Goal: Task Accomplishment & Management: Complete application form

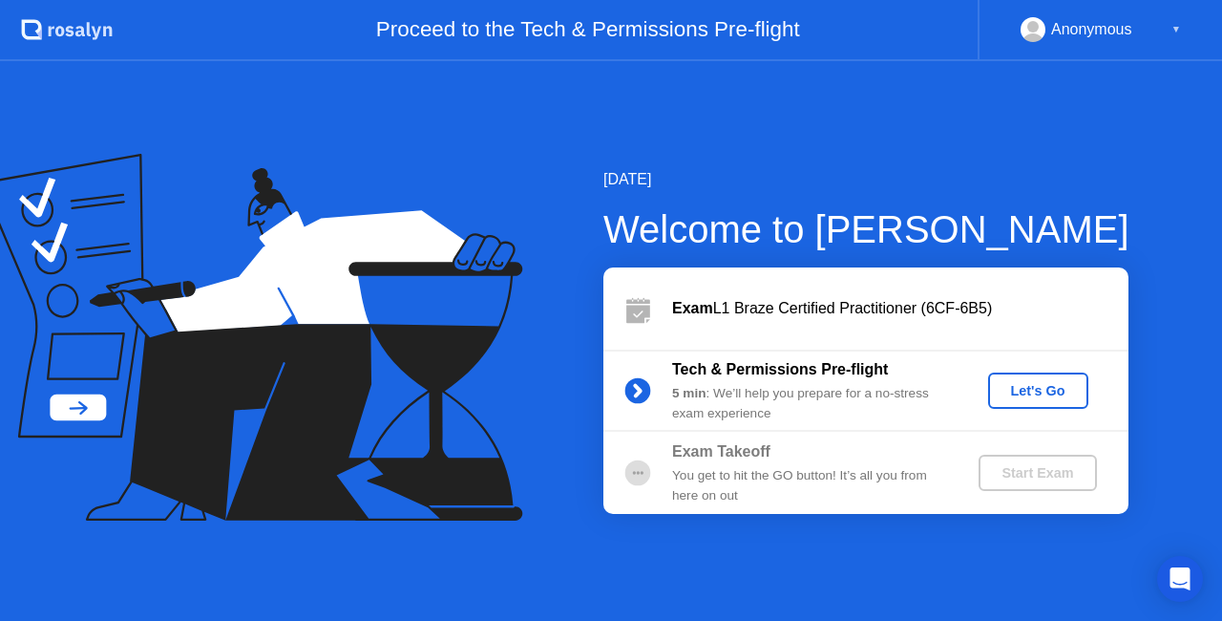
click at [1024, 390] on div "Let's Go" at bounding box center [1038, 390] width 85 height 15
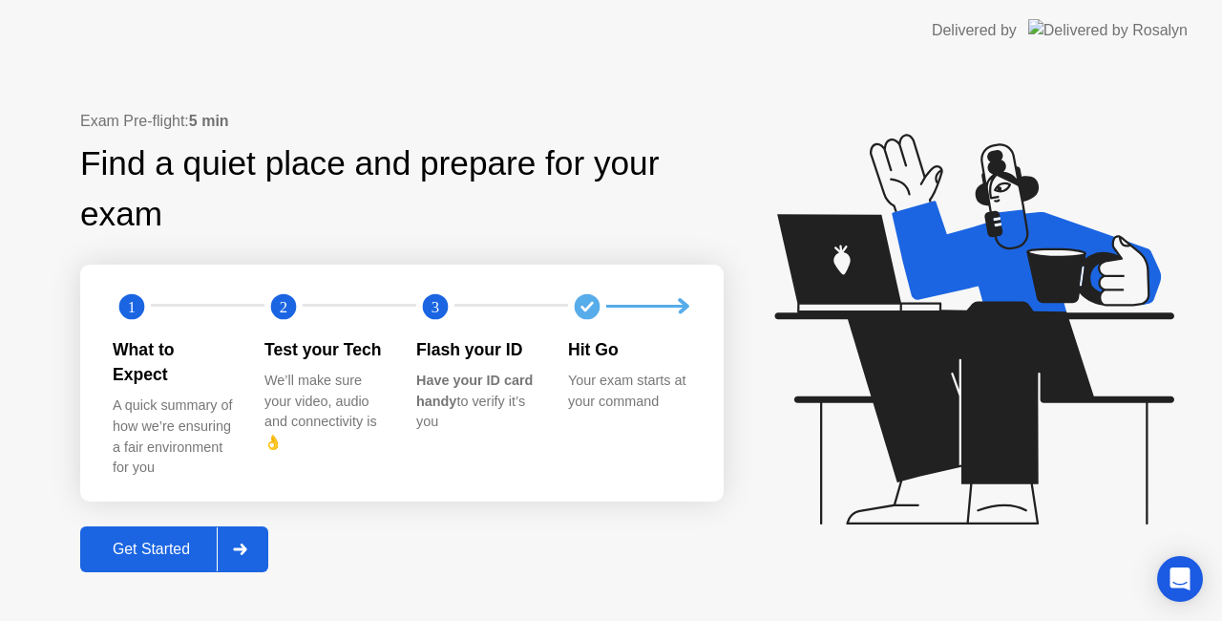
click at [165, 541] on div "Get Started" at bounding box center [151, 549] width 131 height 17
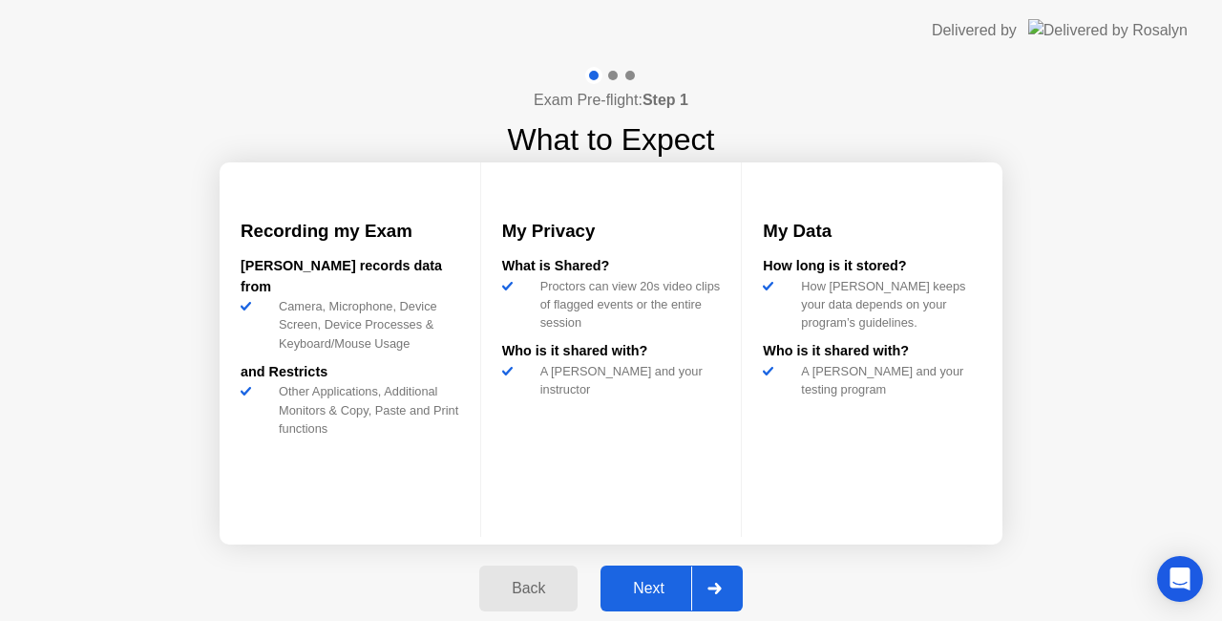
click at [642, 573] on button "Next" at bounding box center [672, 588] width 142 height 46
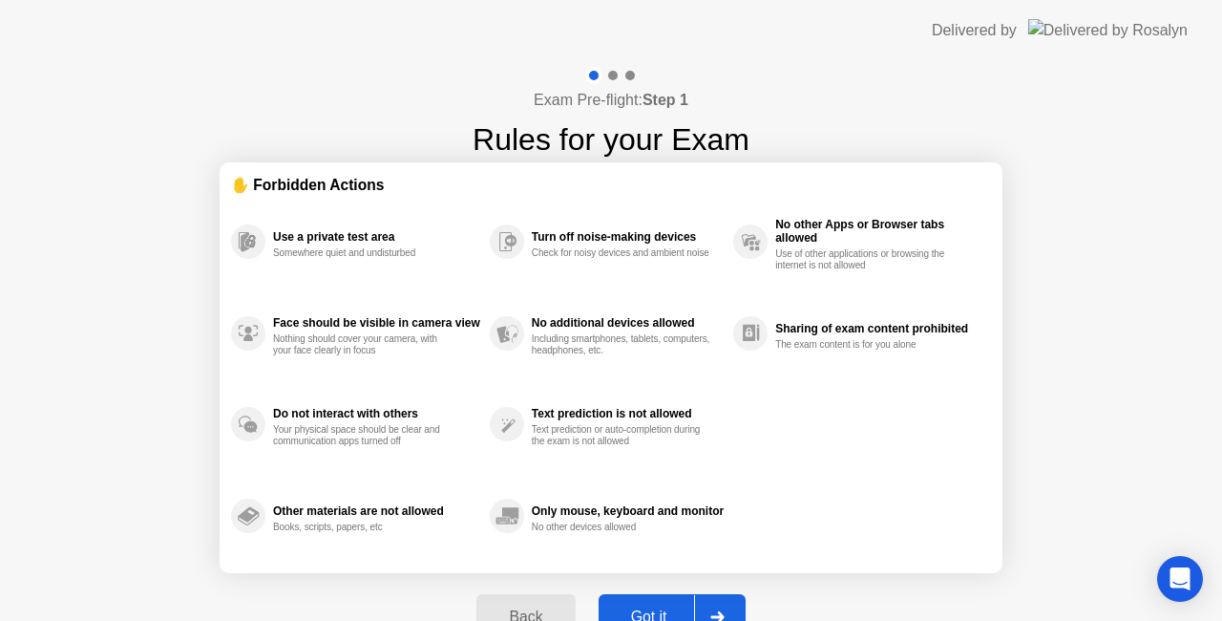
click at [611, 70] on div at bounding box center [610, 75] width 55 height 17
click at [651, 608] on div "Got it" at bounding box center [650, 616] width 90 height 17
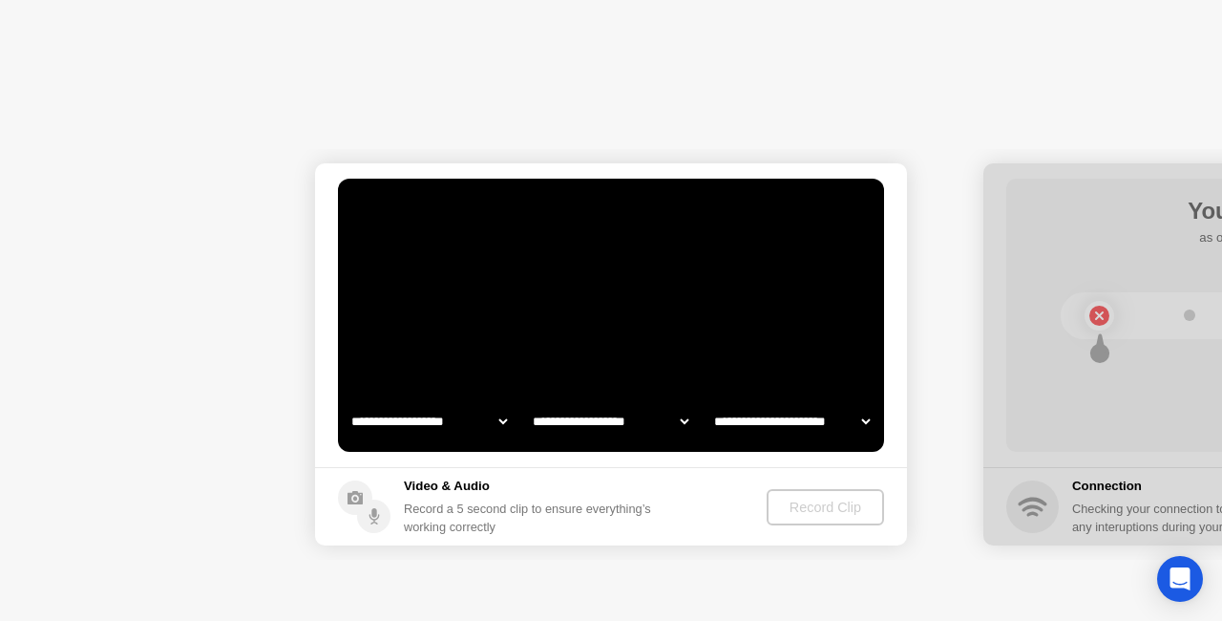
select select "**********"
select select "*******"
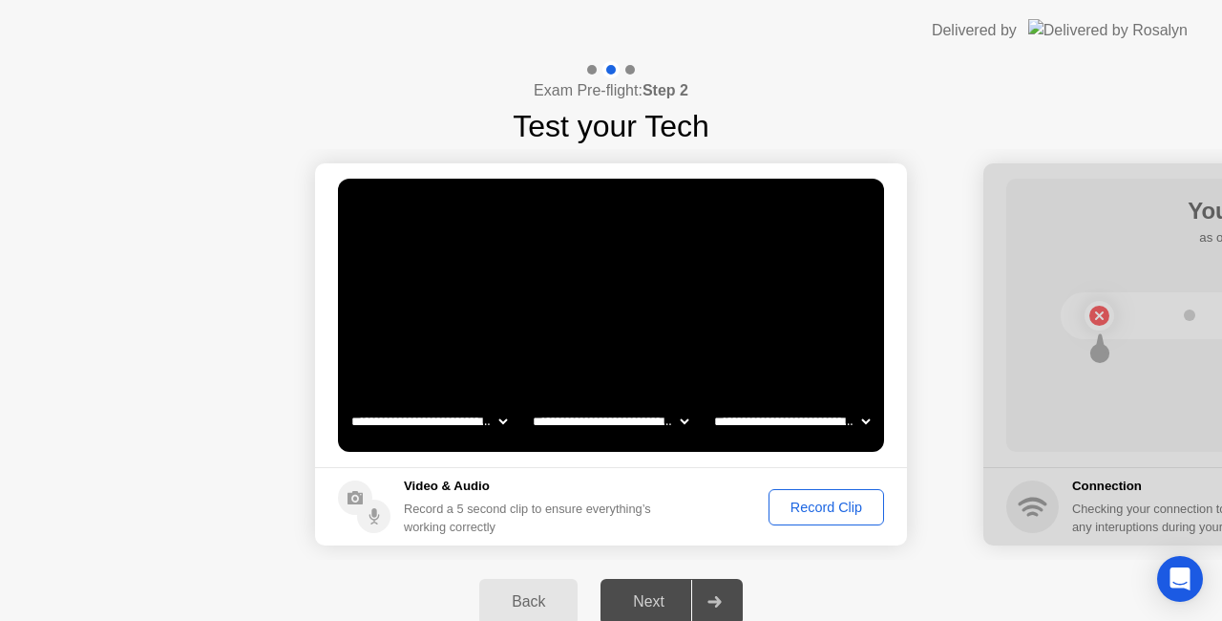
click at [789, 505] on div "Record Clip" at bounding box center [826, 506] width 102 height 15
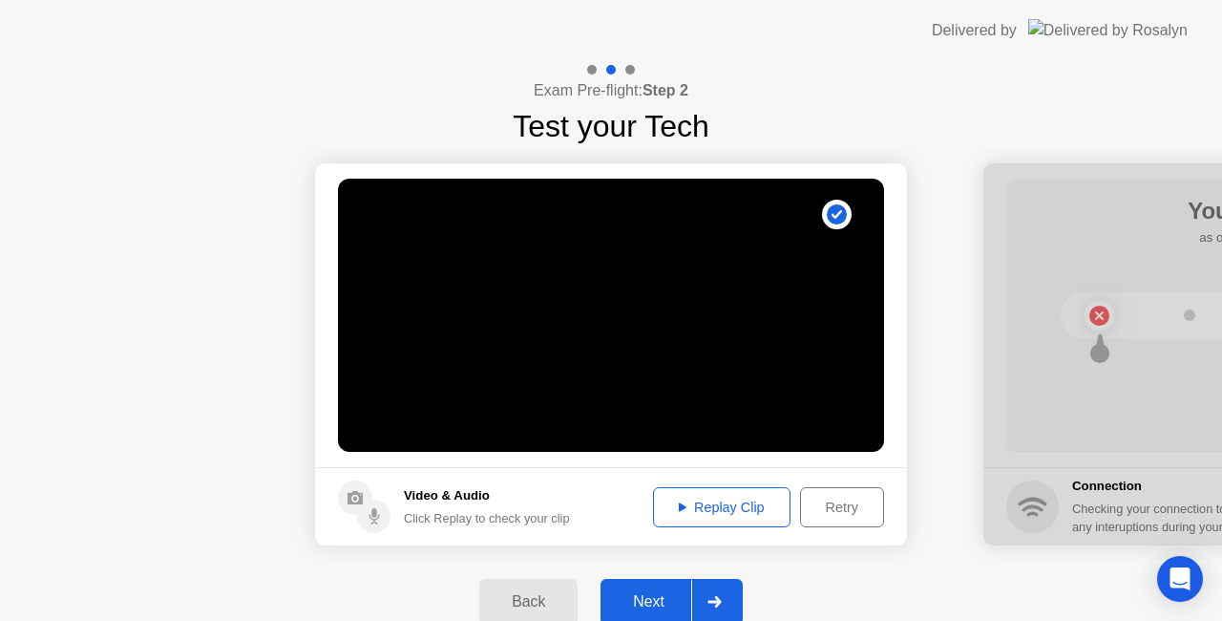
click at [720, 508] on div "Replay Clip" at bounding box center [722, 506] width 124 height 15
click at [670, 602] on div "Next" at bounding box center [648, 601] width 85 height 17
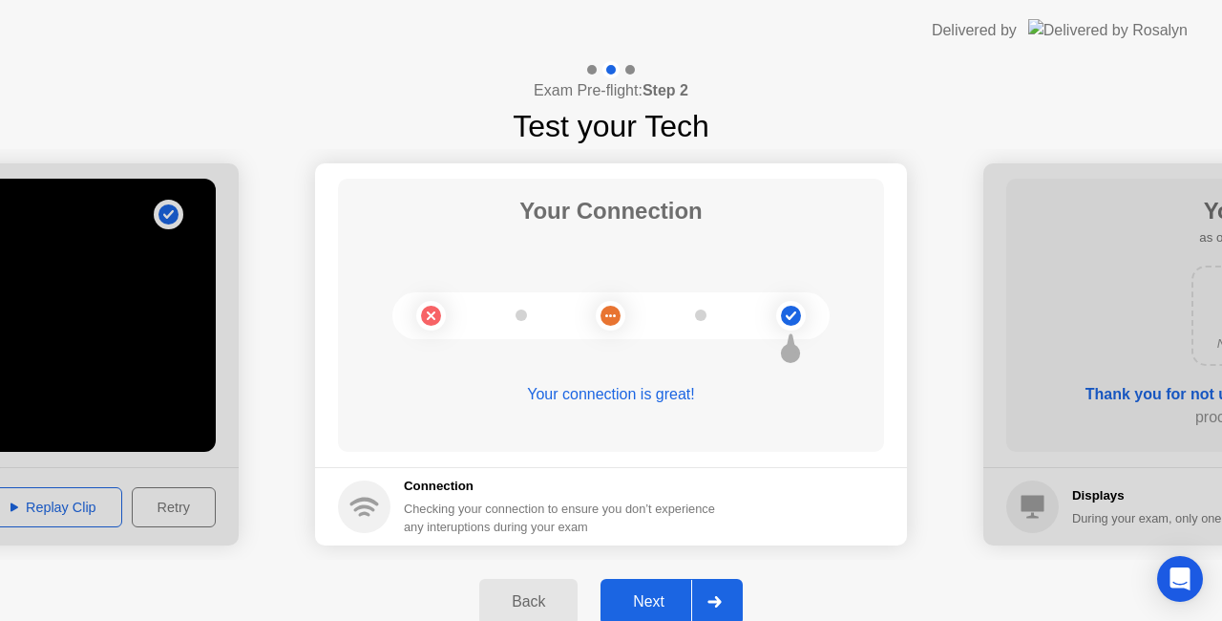
click at [660, 604] on div "Next" at bounding box center [648, 601] width 85 height 17
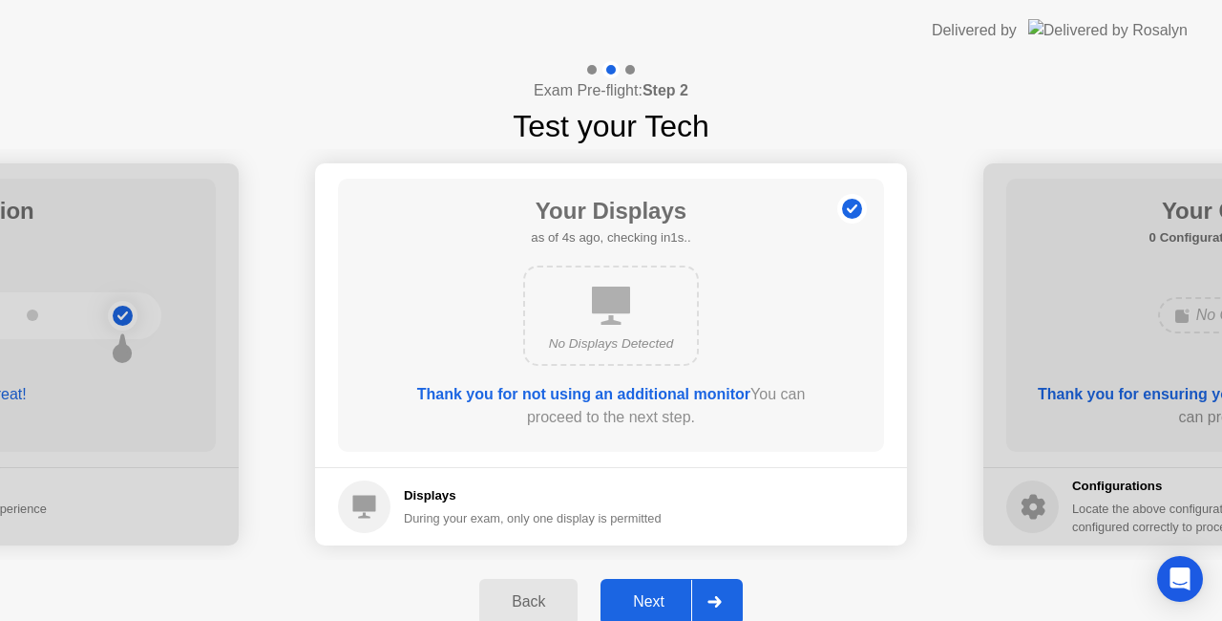
click at [658, 599] on div "Next" at bounding box center [648, 601] width 85 height 17
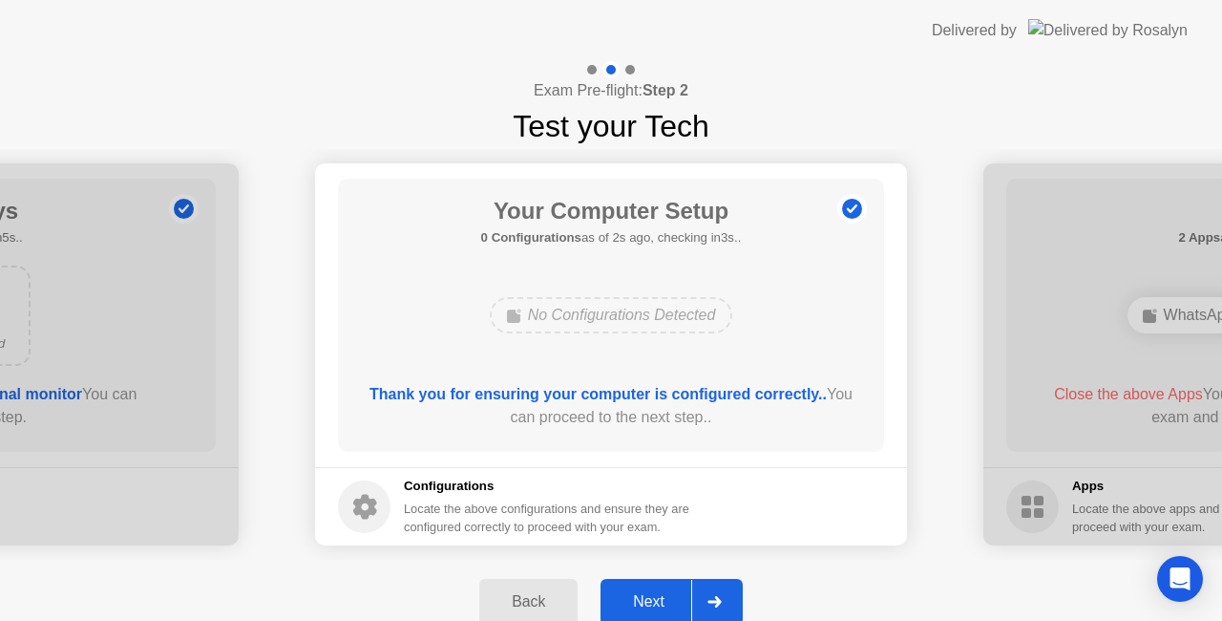
click at [658, 599] on div "Next" at bounding box center [648, 601] width 85 height 17
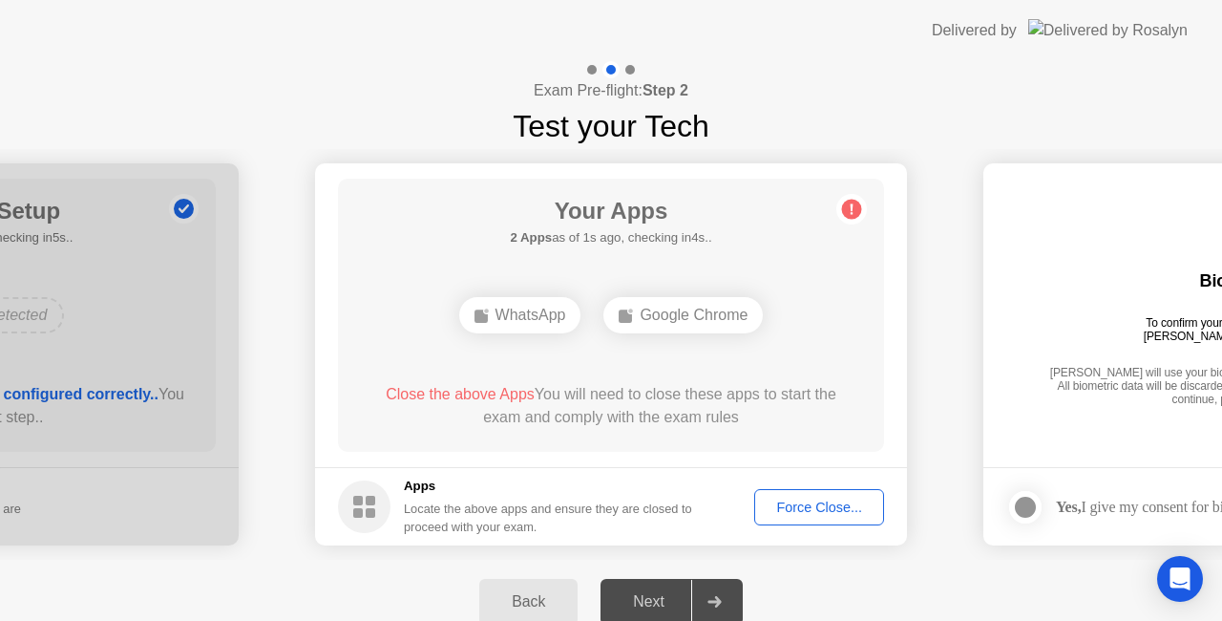
click at [798, 506] on div "Force Close..." at bounding box center [819, 506] width 117 height 15
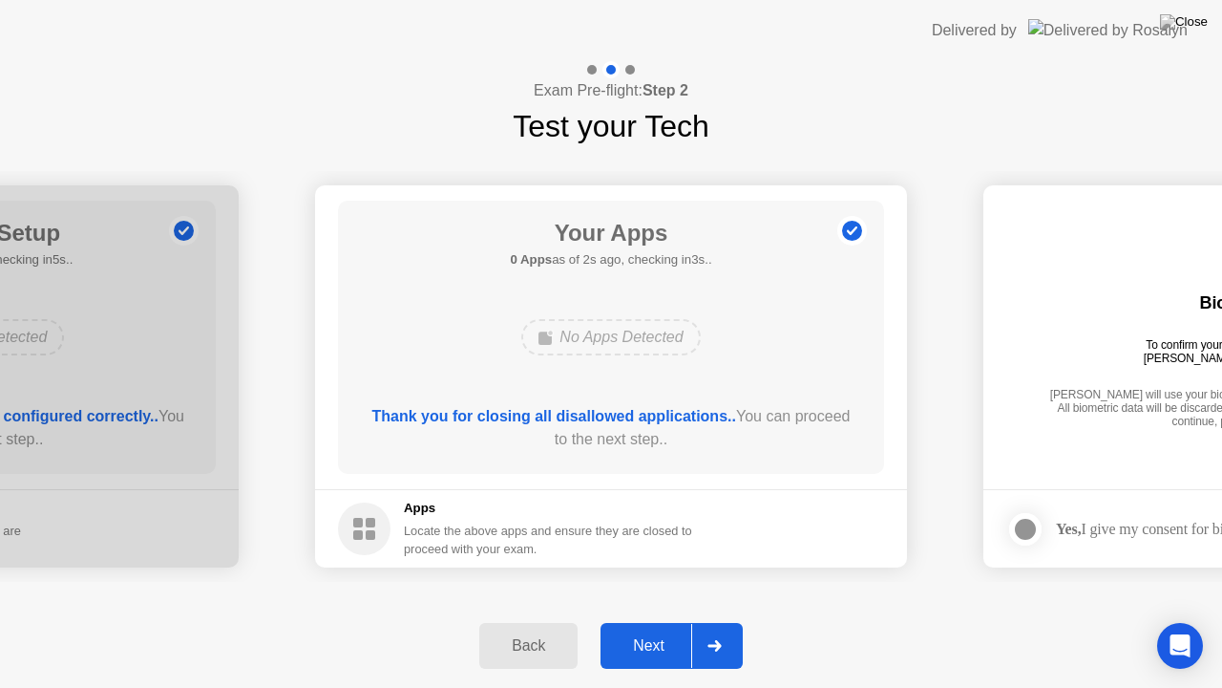
click at [659, 620] on button "Next" at bounding box center [672, 646] width 142 height 46
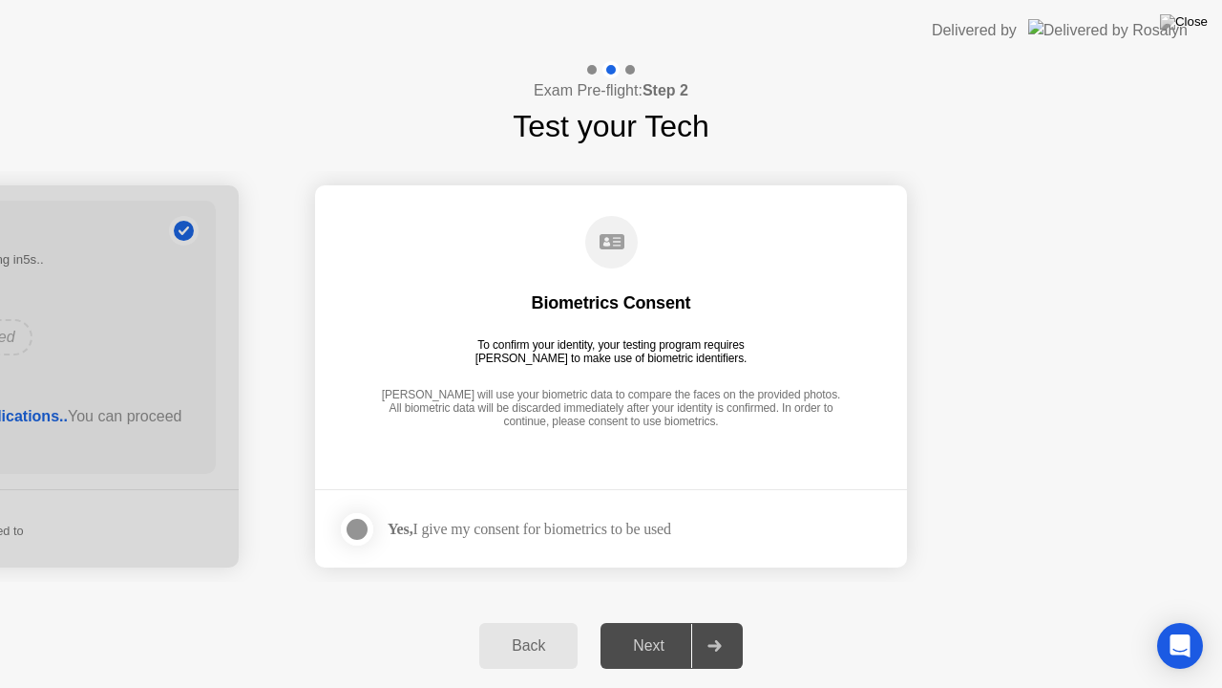
click at [360, 533] on div at bounding box center [357, 529] width 23 height 23
click at [625, 620] on button "Next" at bounding box center [672, 646] width 142 height 46
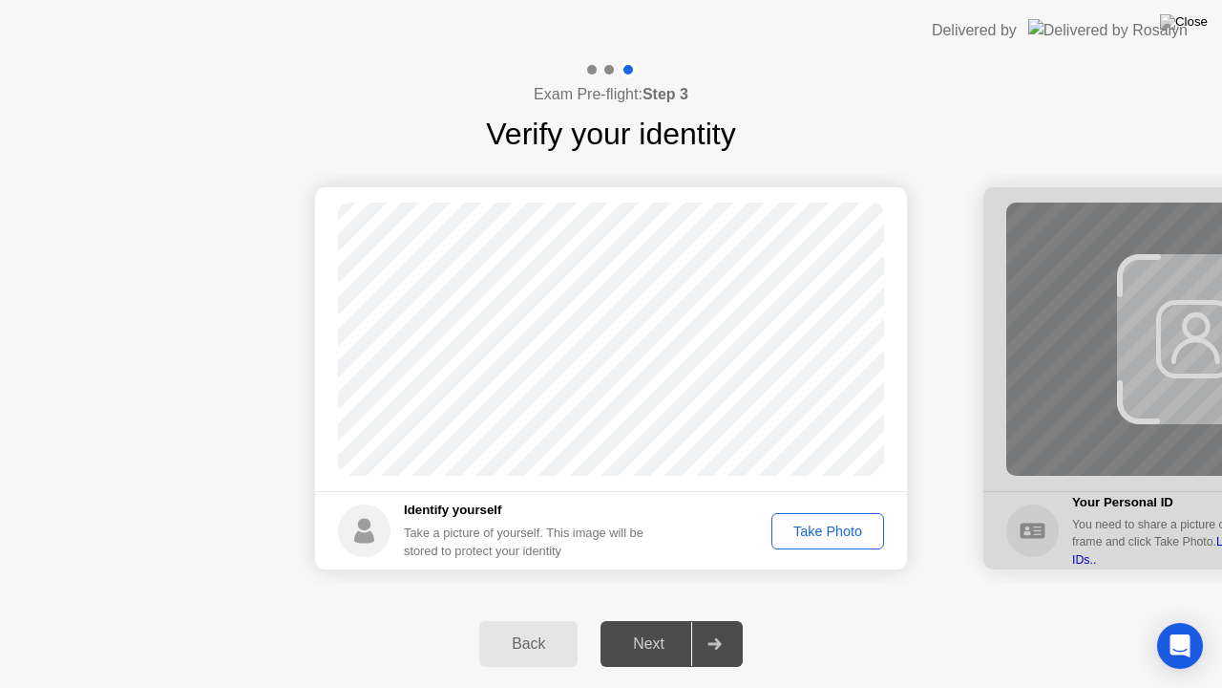
click at [645, 620] on div "Next" at bounding box center [648, 643] width 85 height 17
click at [810, 539] on div "Take Photo" at bounding box center [827, 530] width 99 height 15
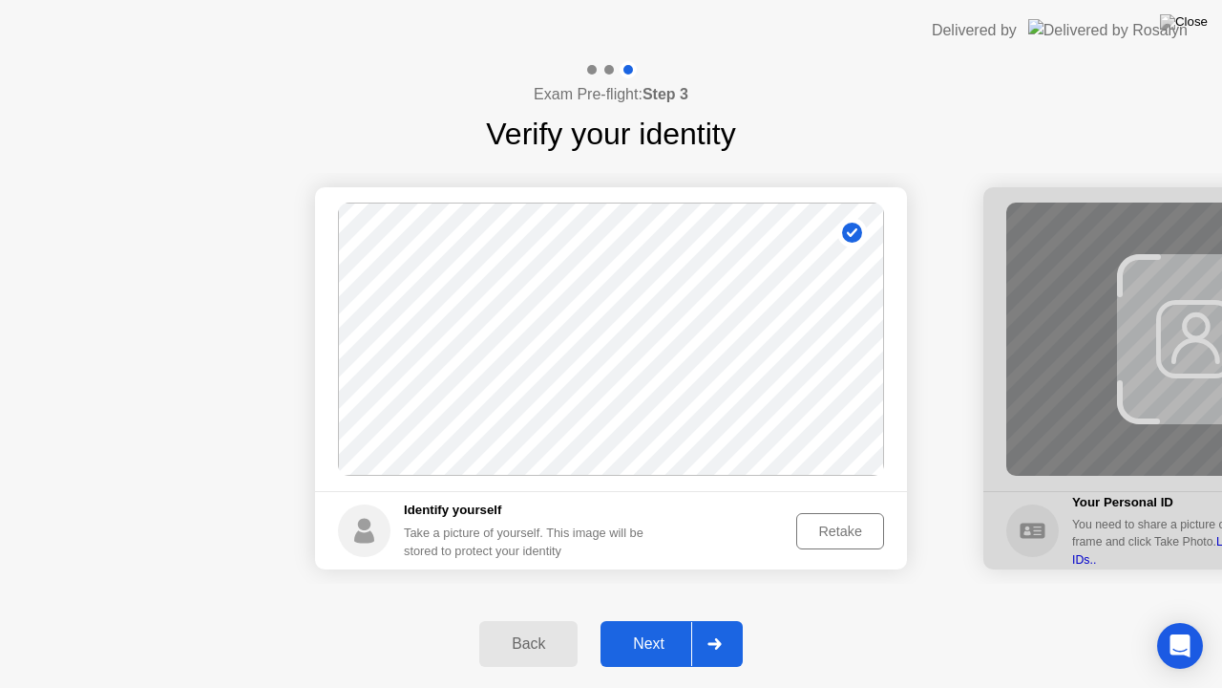
click at [658, 620] on button "Next" at bounding box center [672, 644] width 142 height 46
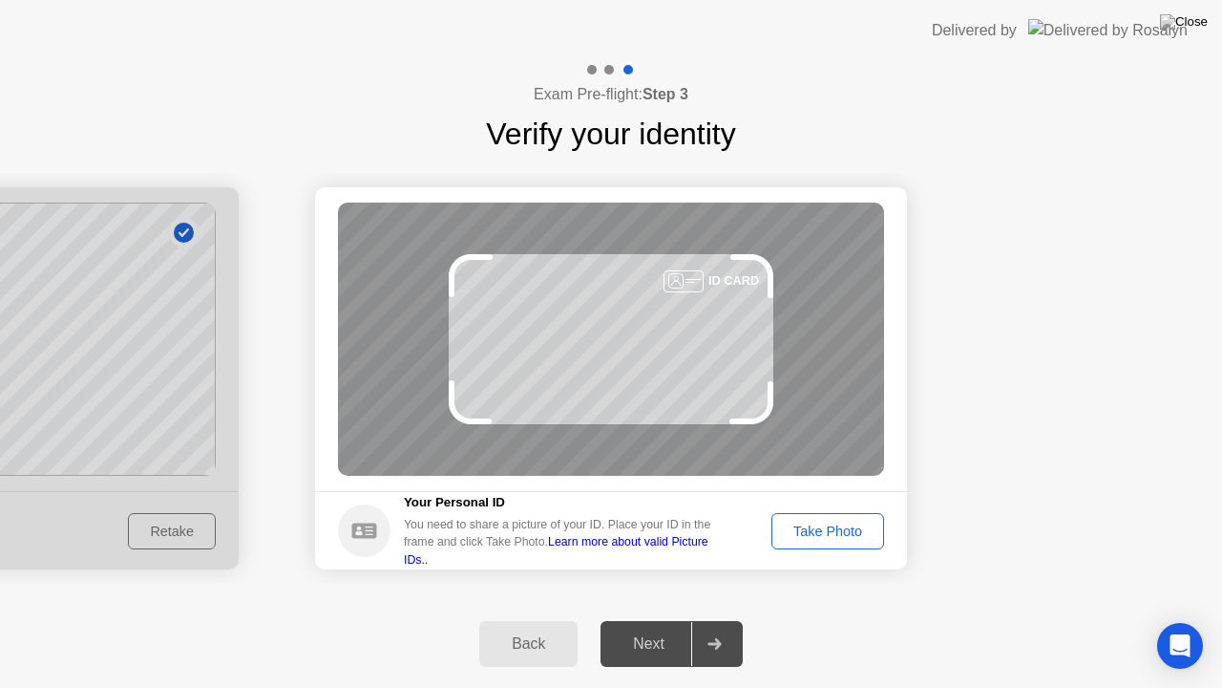
click at [820, 539] on div "Take Photo" at bounding box center [827, 530] width 99 height 15
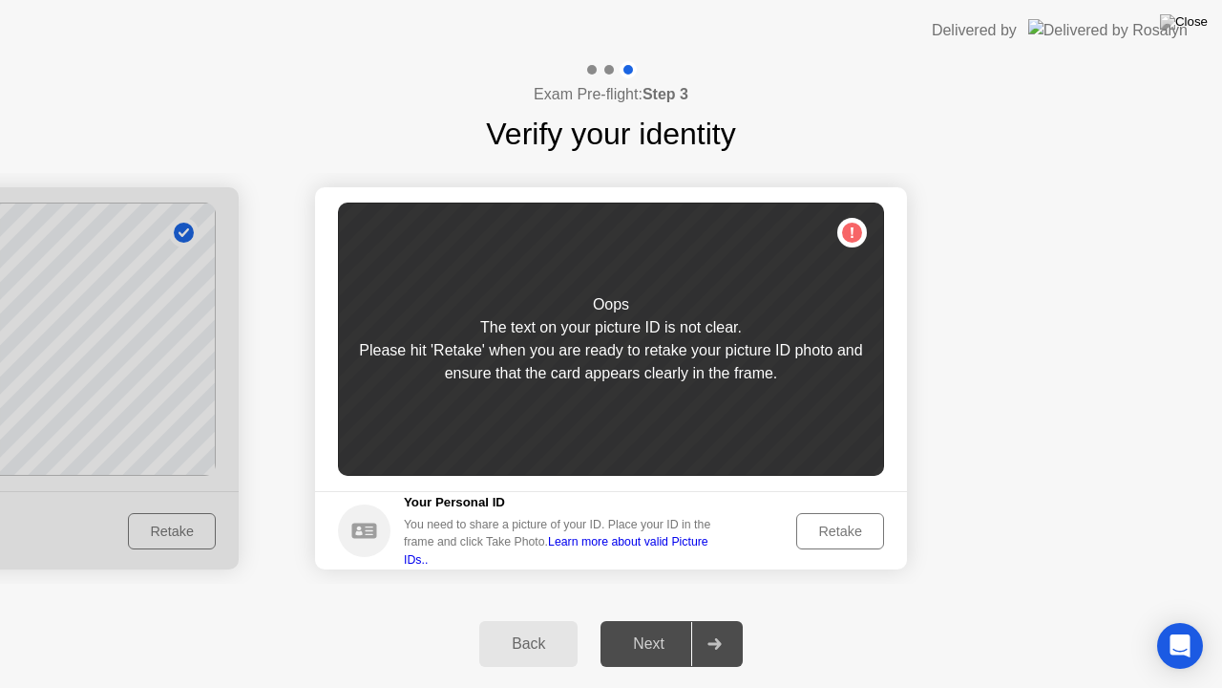
click at [820, 539] on div "Retake" at bounding box center [840, 530] width 74 height 15
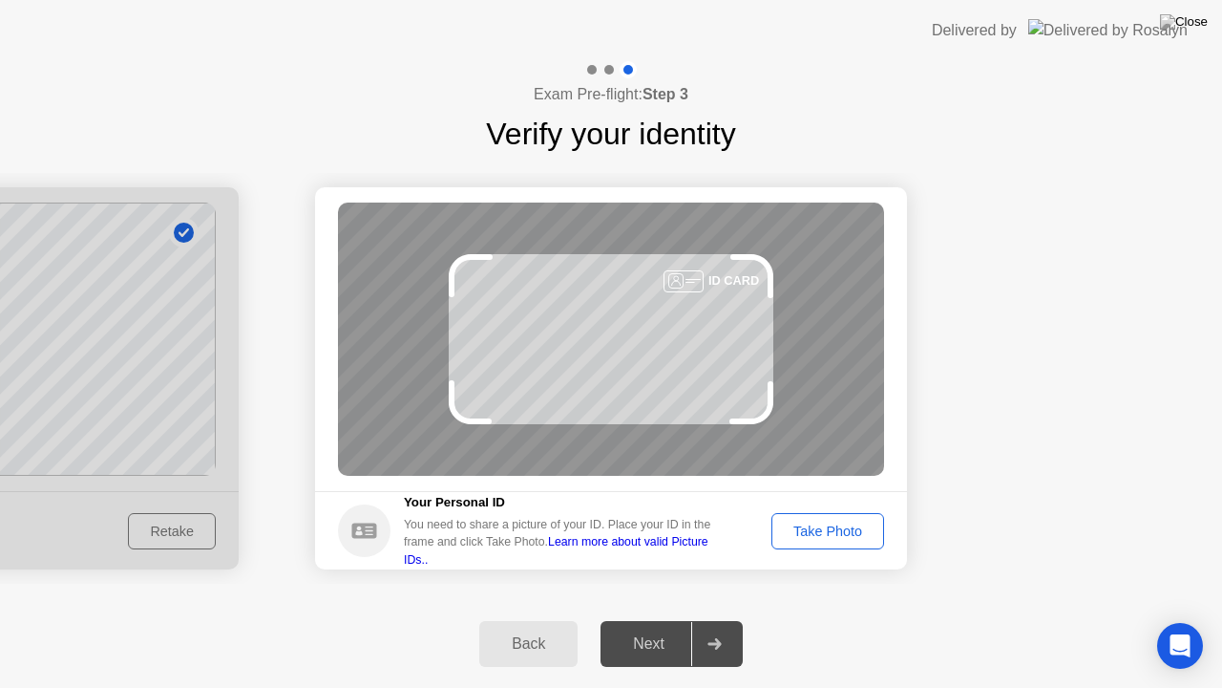
click at [820, 539] on div "Take Photo" at bounding box center [827, 530] width 99 height 15
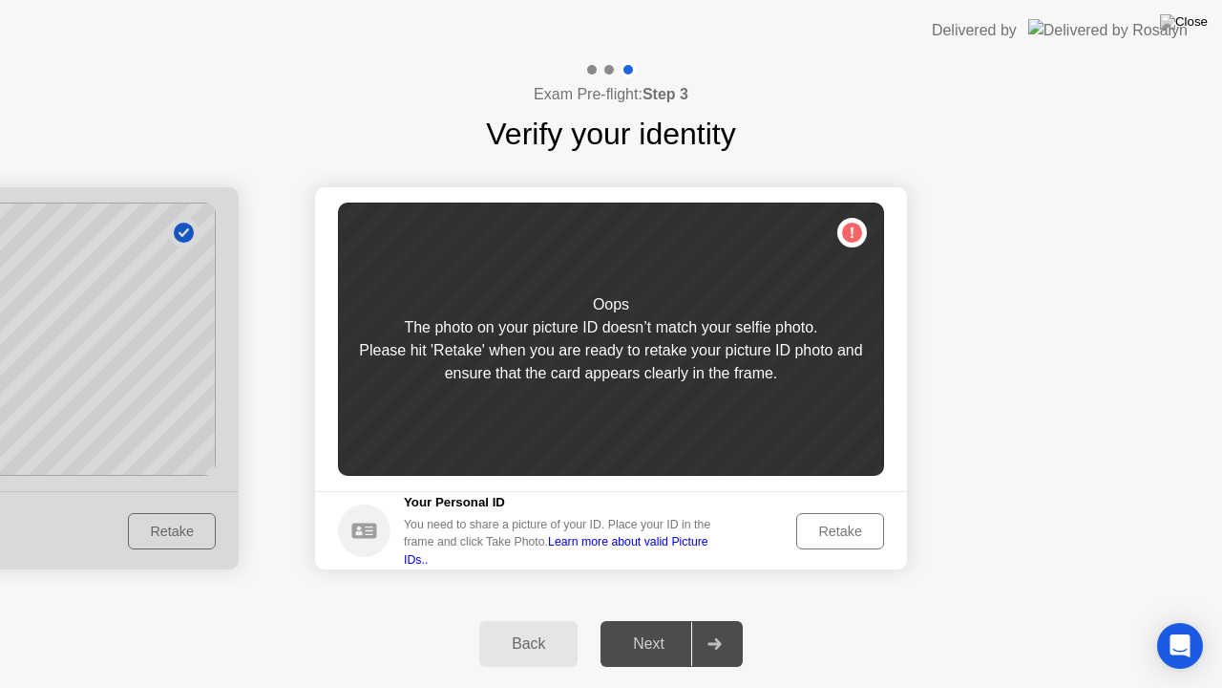
click at [820, 539] on div "Retake" at bounding box center [840, 530] width 74 height 15
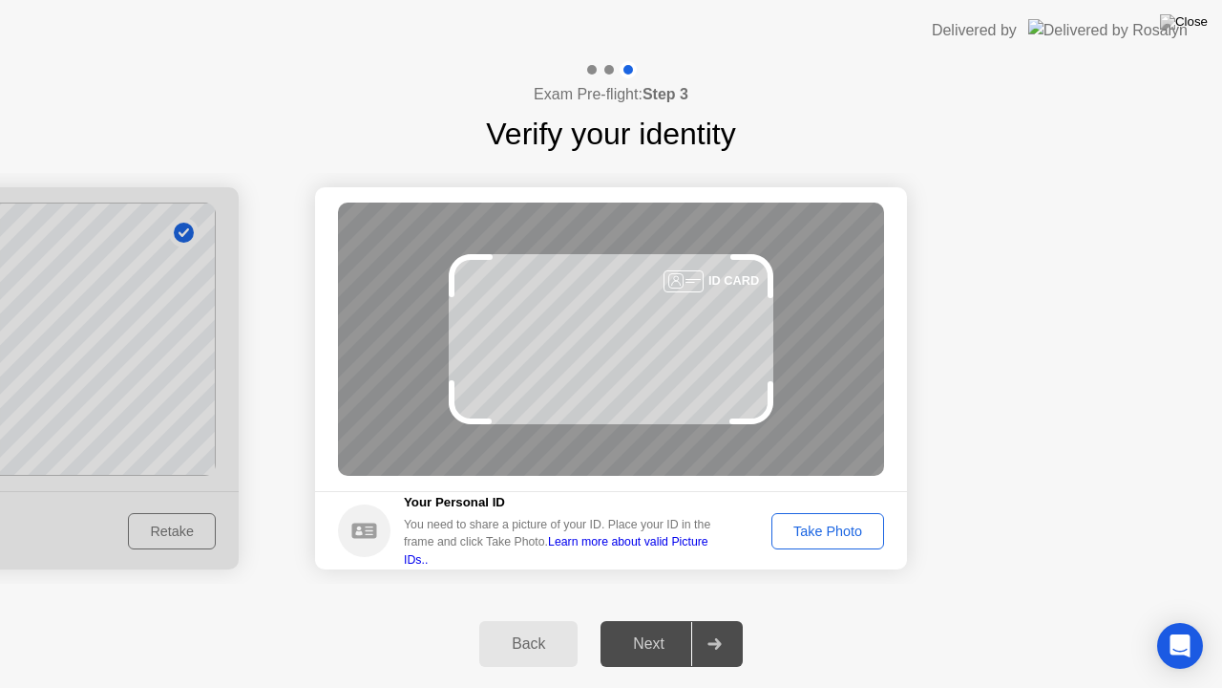
click at [820, 539] on div "Take Photo" at bounding box center [827, 530] width 99 height 15
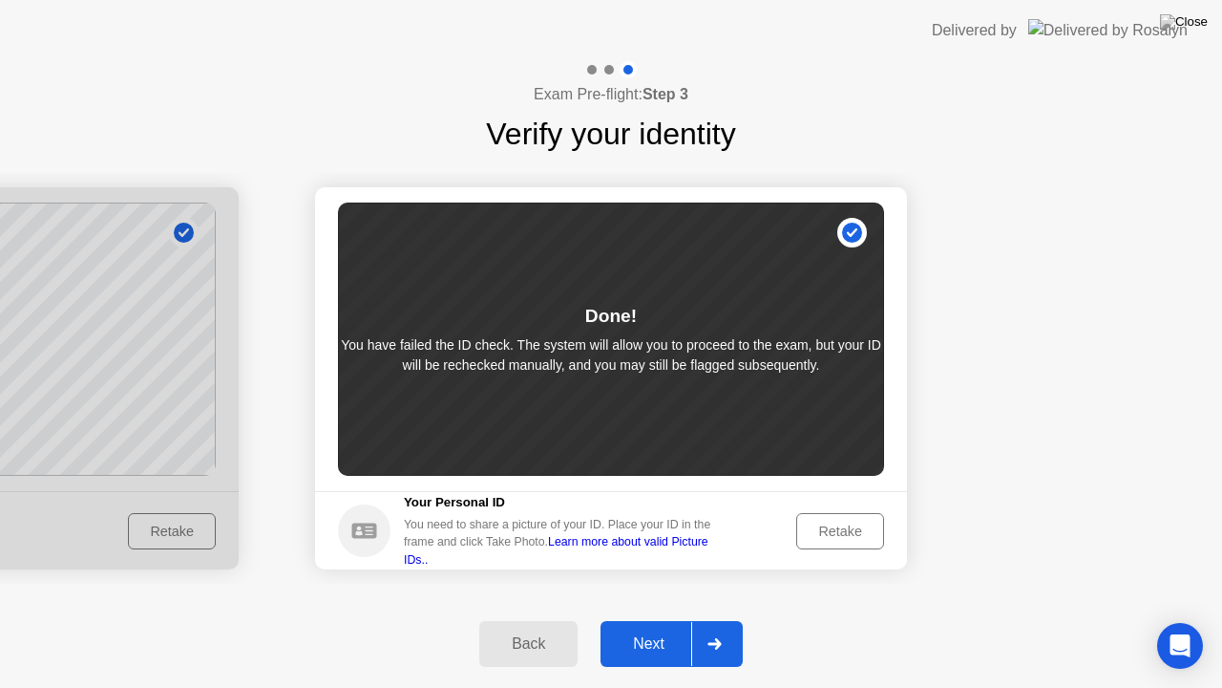
click at [659, 620] on div "Next" at bounding box center [648, 643] width 85 height 17
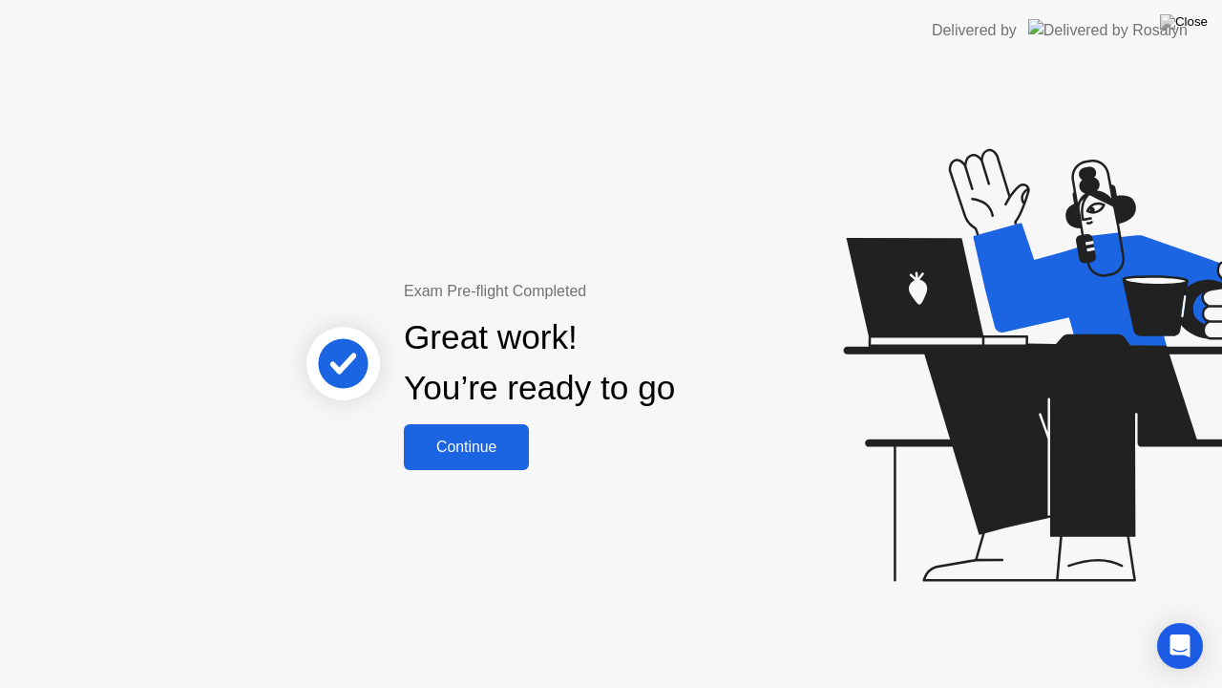
click at [505, 430] on button "Continue" at bounding box center [466, 447] width 125 height 46
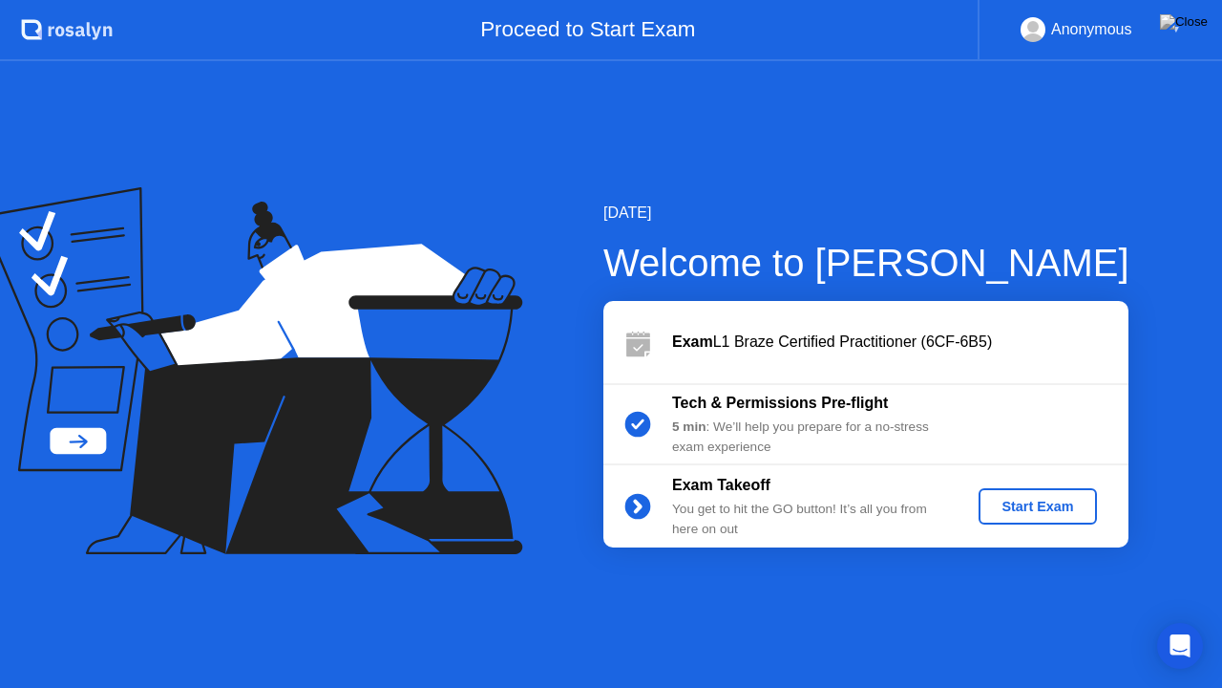
click at [1041, 499] on div "Start Exam" at bounding box center [1038, 506] width 102 height 15
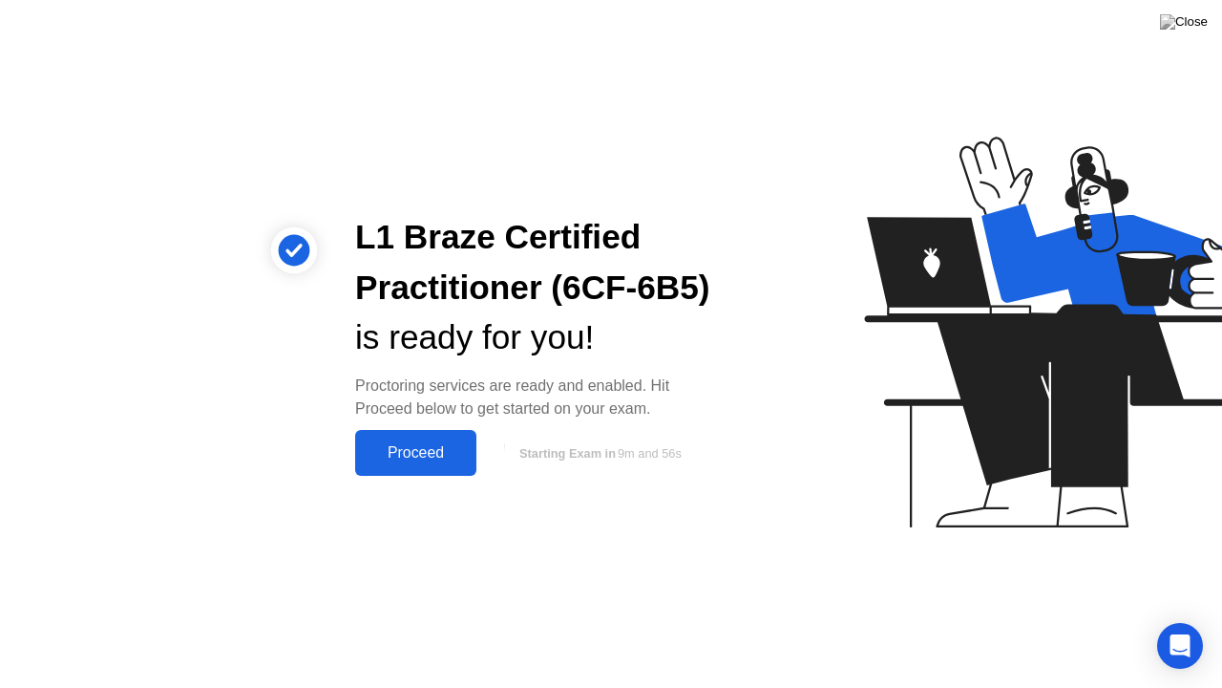
click at [399, 459] on div "Proceed" at bounding box center [416, 452] width 110 height 17
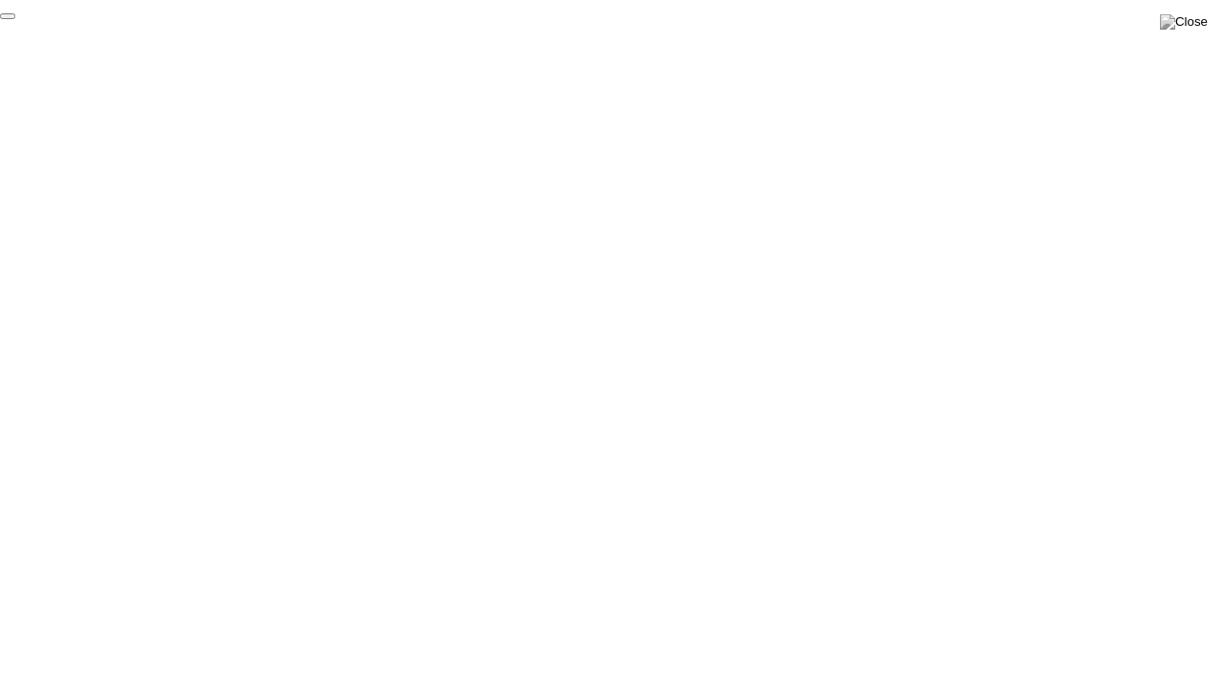
click div "End Proctoring Session"
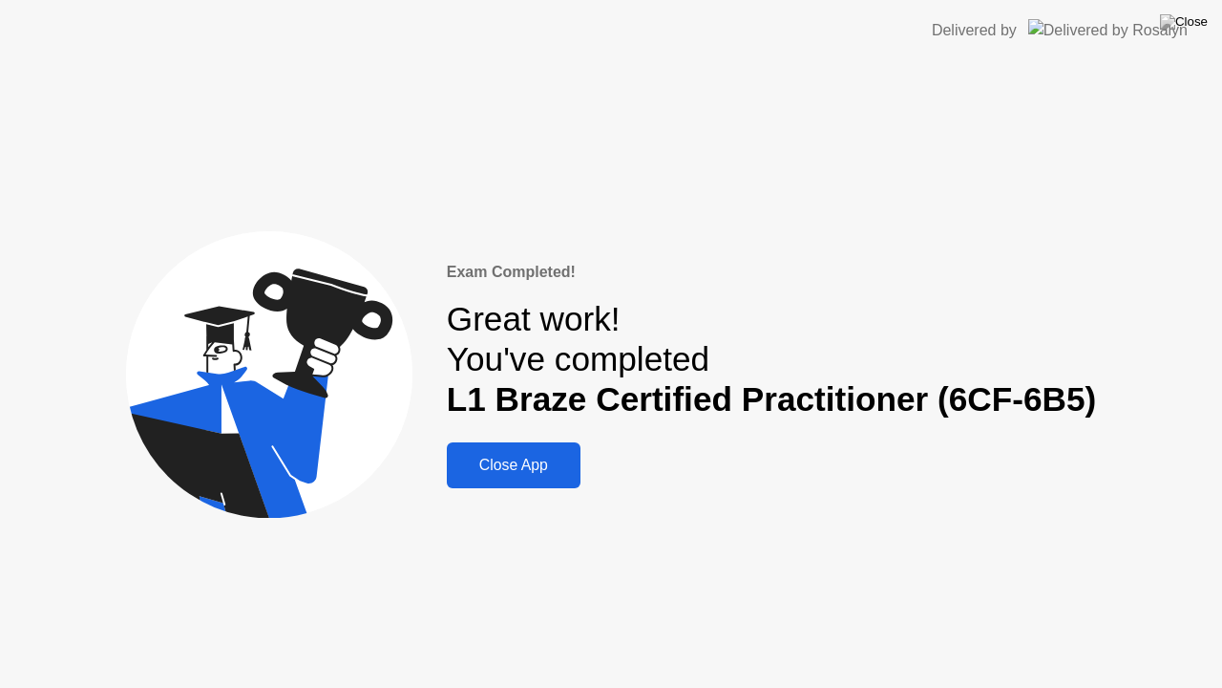
click at [548, 468] on div "Close App" at bounding box center [514, 464] width 122 height 17
